Goal: Task Accomplishment & Management: Use online tool/utility

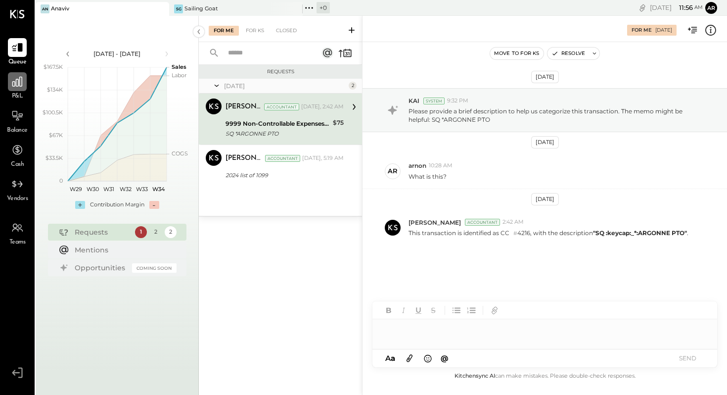
click at [13, 84] on icon at bounding box center [17, 81] width 13 height 13
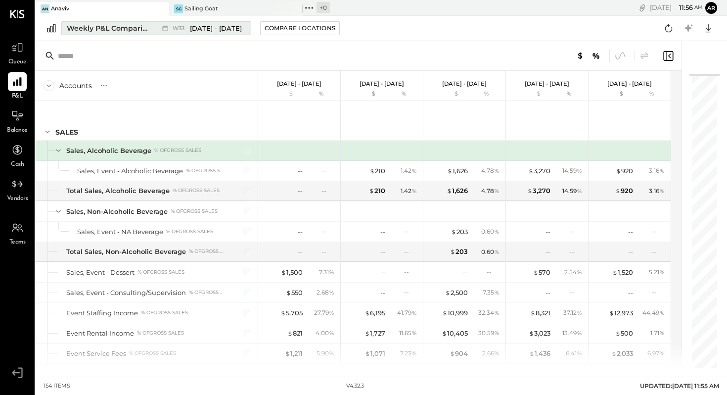
click at [201, 27] on span "[DATE] - [DATE]" at bounding box center [216, 28] width 52 height 9
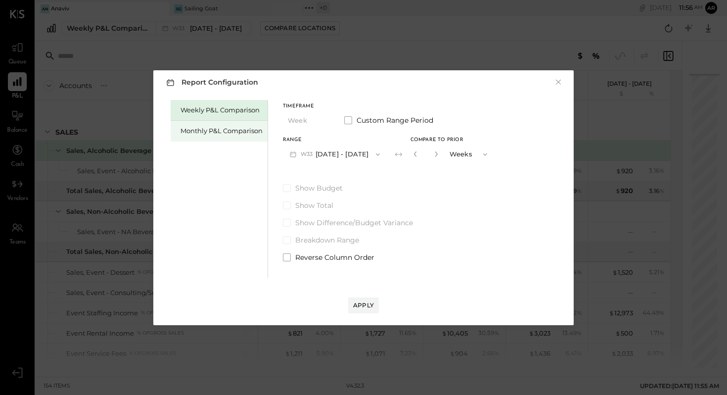
click at [226, 128] on div "Monthly P&L Comparison" at bounding box center [222, 130] width 82 height 9
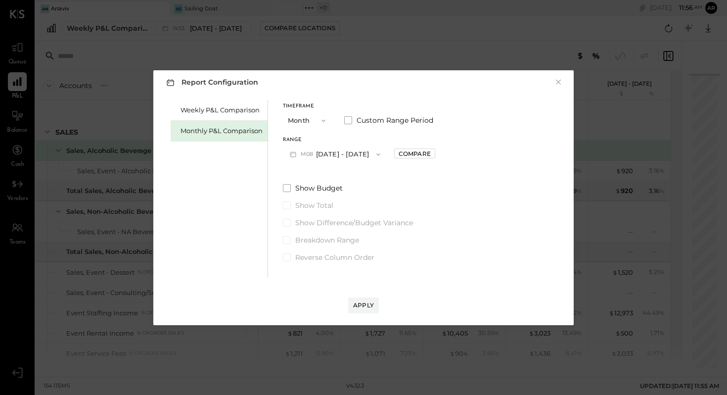
click at [322, 120] on icon "button" at bounding box center [324, 121] width 8 height 8
click at [304, 157] on div "YTD" at bounding box center [307, 156] width 48 height 18
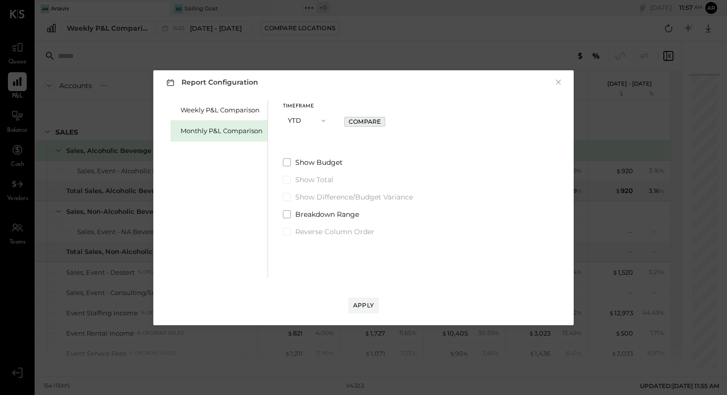
click at [373, 121] on div "Compare" at bounding box center [365, 121] width 32 height 8
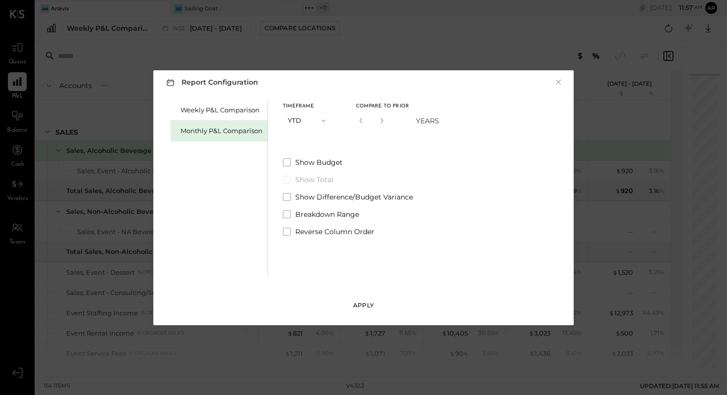
click at [365, 303] on div "Apply" at bounding box center [363, 305] width 21 height 8
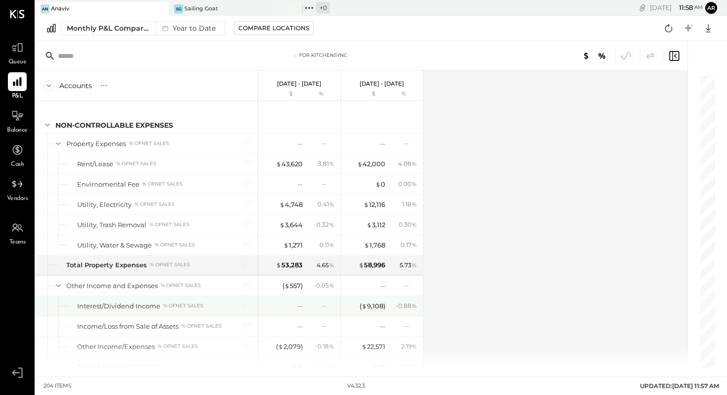
scroll to position [3269, 0]
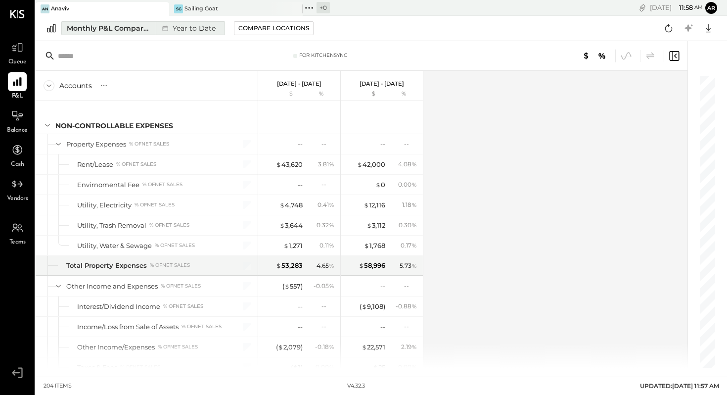
click at [189, 27] on div "Year to Date" at bounding box center [188, 28] width 64 height 13
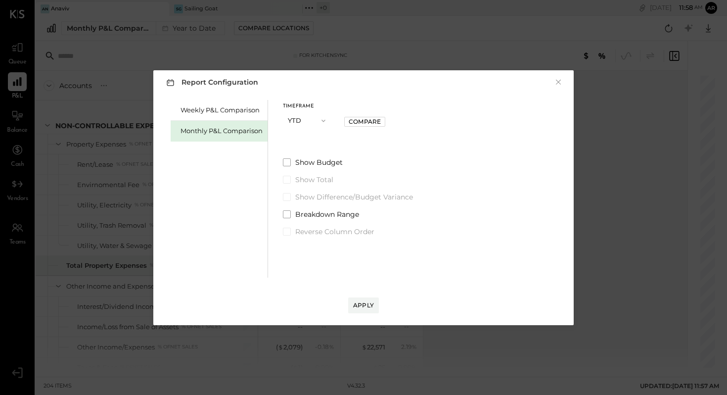
click at [321, 120] on icon "button" at bounding box center [323, 120] width 4 height 2
click at [301, 116] on div "Month" at bounding box center [307, 121] width 48 height 18
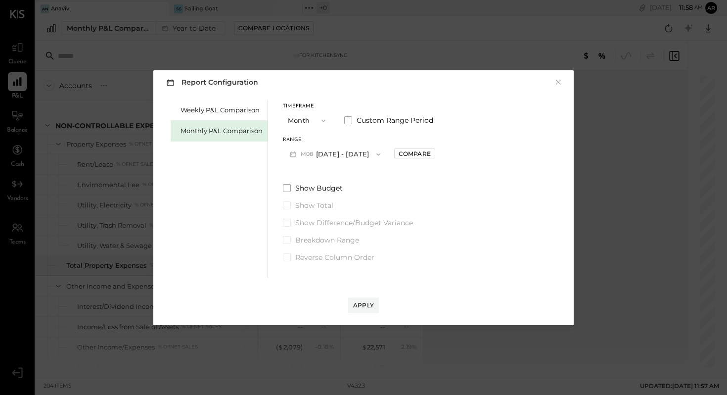
click at [330, 154] on button "M08 [DATE] - [DATE]" at bounding box center [335, 154] width 104 height 18
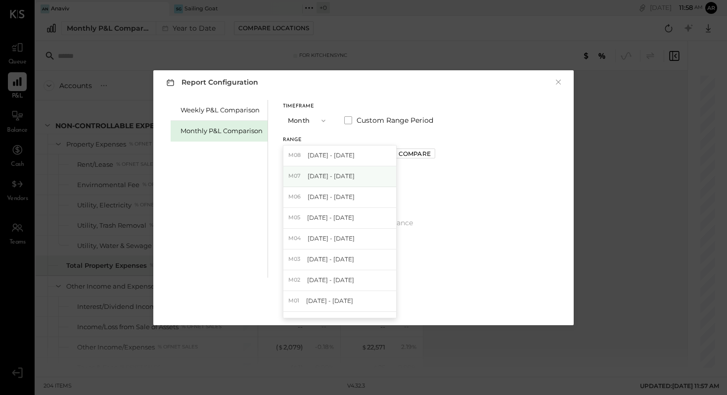
click at [330, 176] on span "[DATE] - [DATE]" at bounding box center [331, 176] width 47 height 8
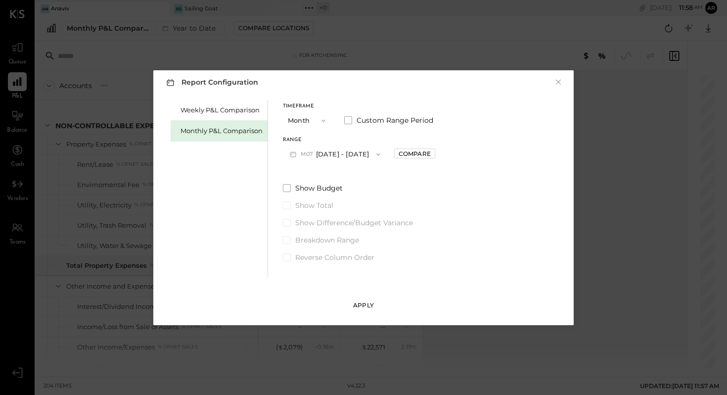
click at [363, 307] on div "Apply" at bounding box center [363, 305] width 21 height 8
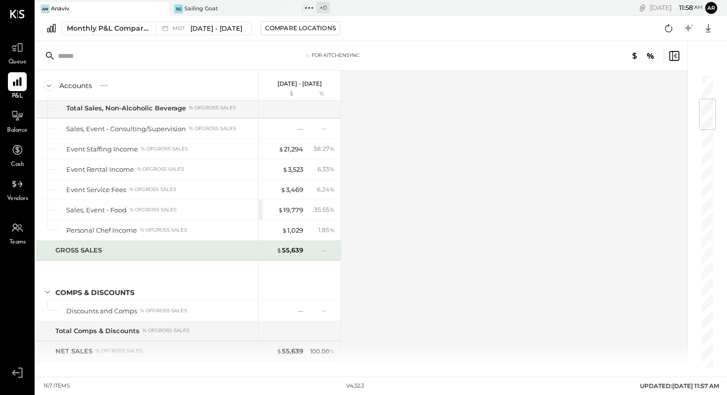
scroll to position [211, 0]
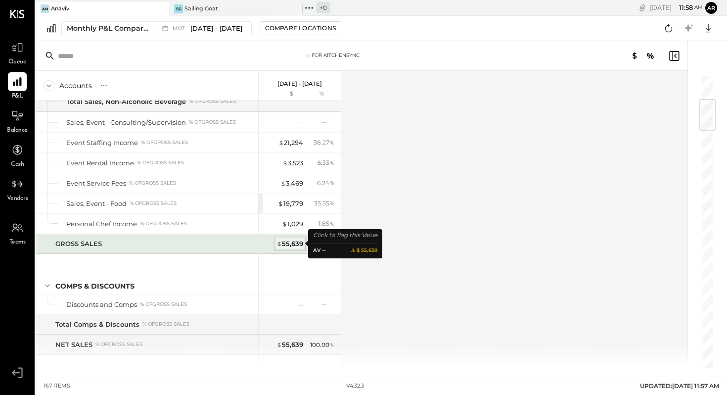
click at [289, 241] on div "$ 55,639" at bounding box center [289, 243] width 27 height 9
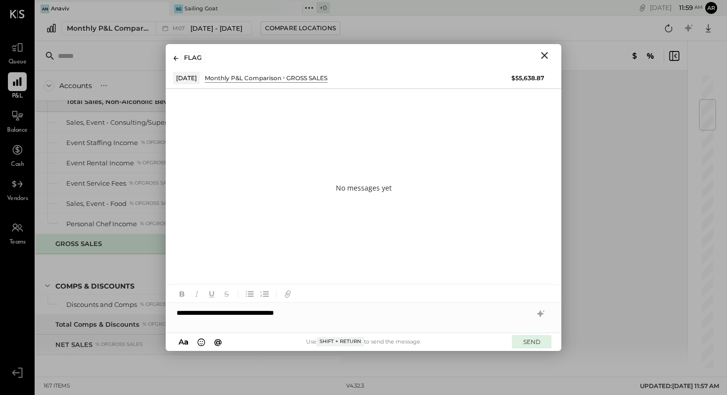
click at [534, 341] on button "SEND" at bounding box center [532, 341] width 40 height 13
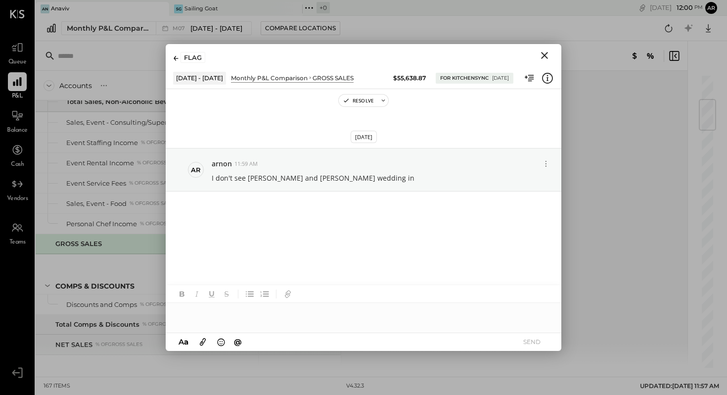
click at [542, 56] on icon "Close" at bounding box center [545, 55] width 12 height 12
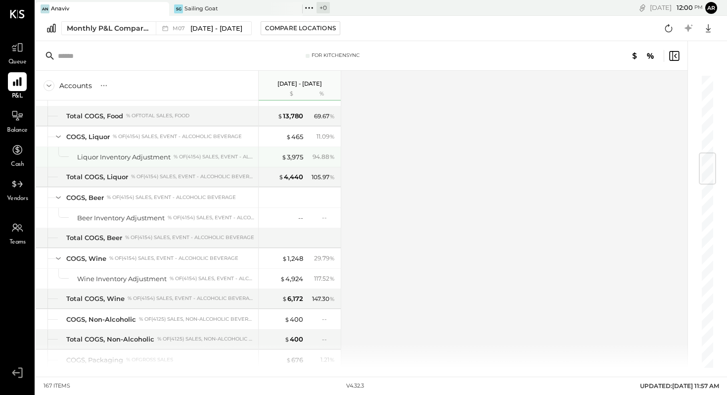
scroll to position [663, 0]
